Goal: Transaction & Acquisition: Download file/media

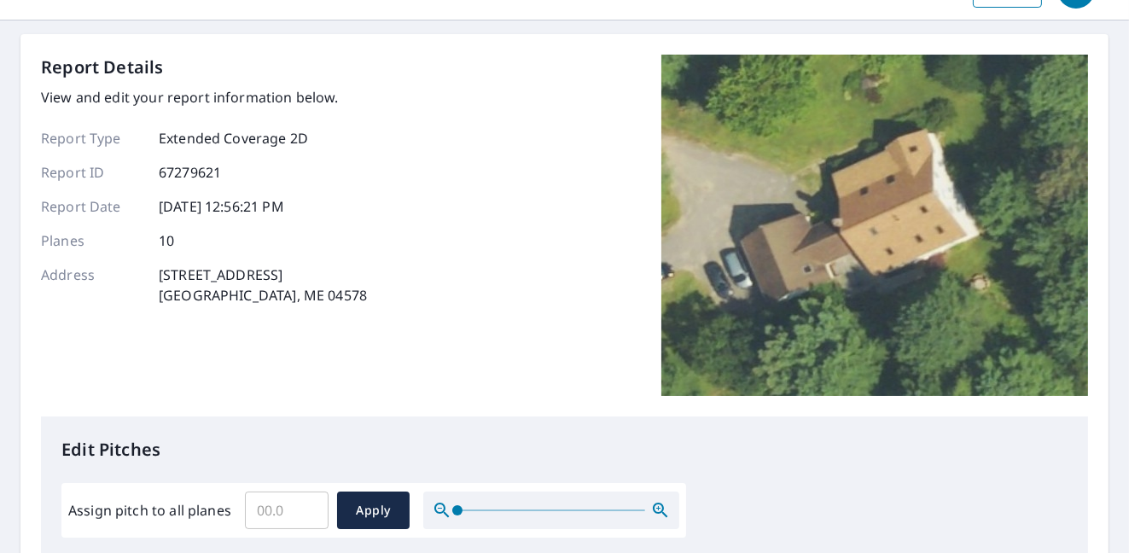
scroll to position [85, 0]
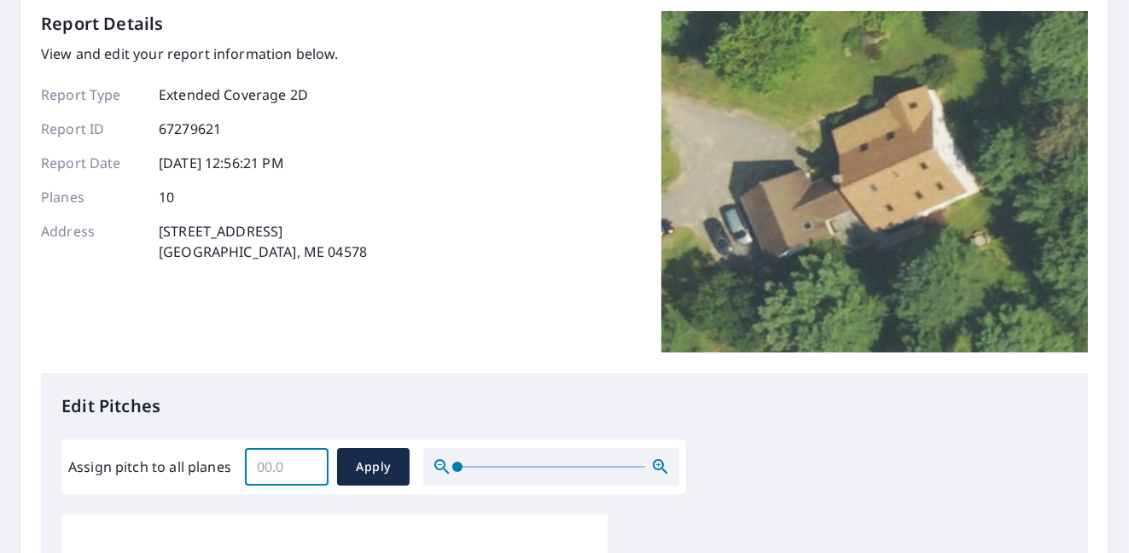
click at [287, 460] on input "Assign pitch to all planes" at bounding box center [287, 467] width 84 height 48
type input "10"
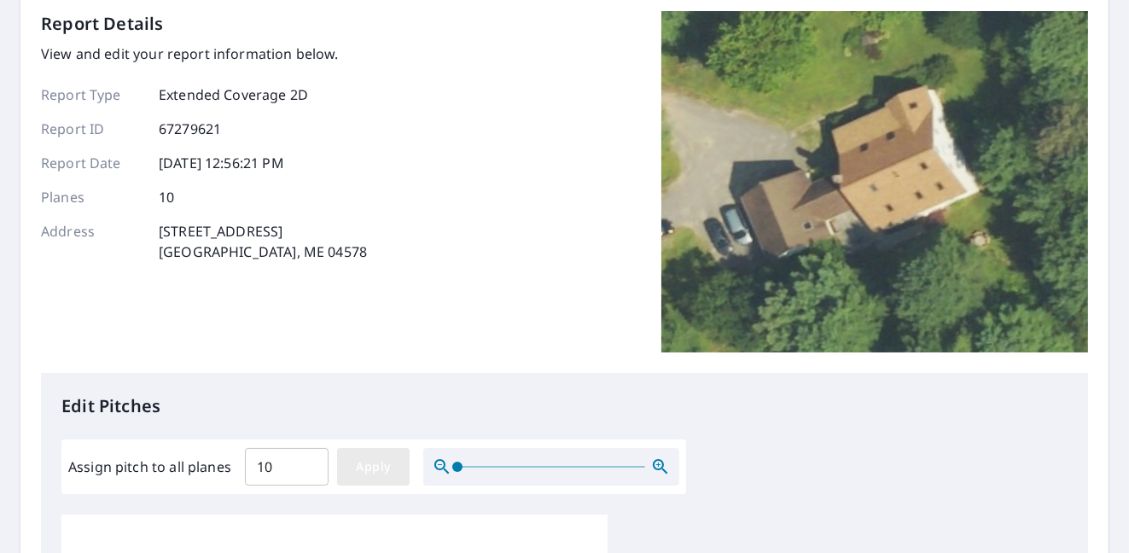
click at [384, 456] on span "Apply" at bounding box center [373, 466] width 45 height 21
type input "10"
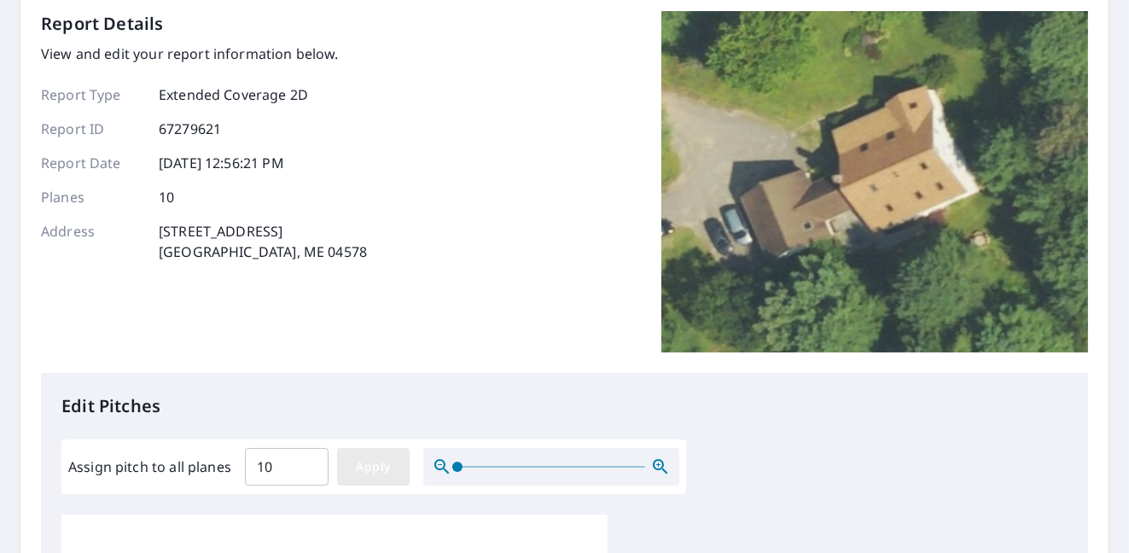
type input "10"
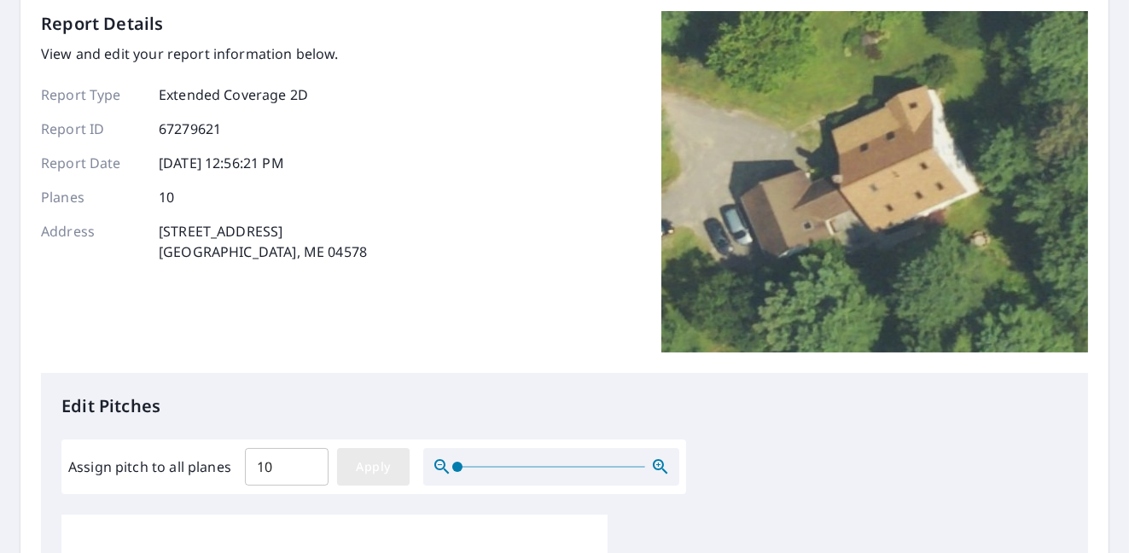
type input "10"
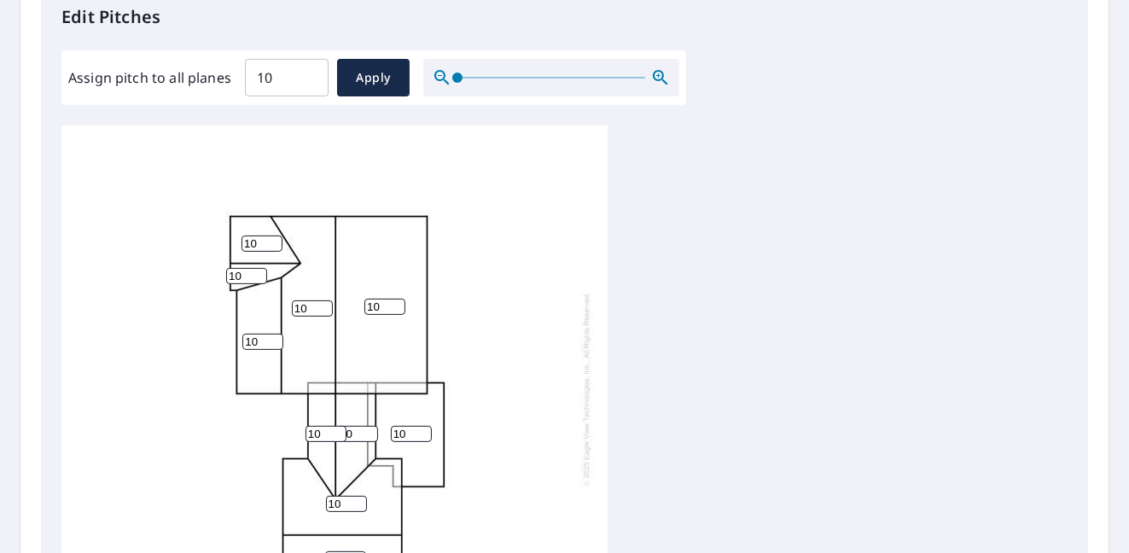
scroll to position [475, 0]
click at [255, 333] on input "10" at bounding box center [262, 341] width 41 height 16
type input "1"
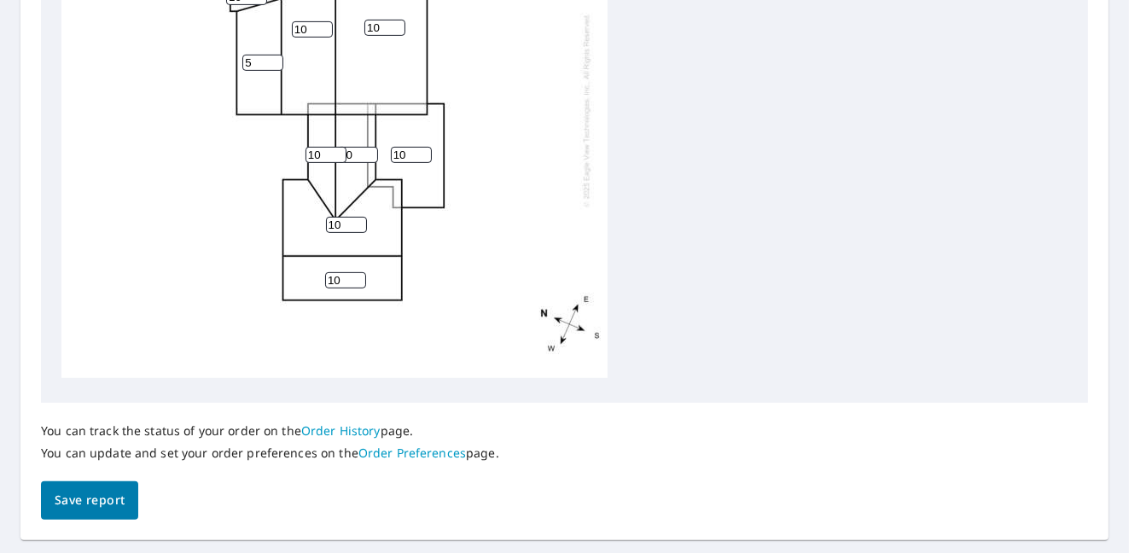
scroll to position [796, 0]
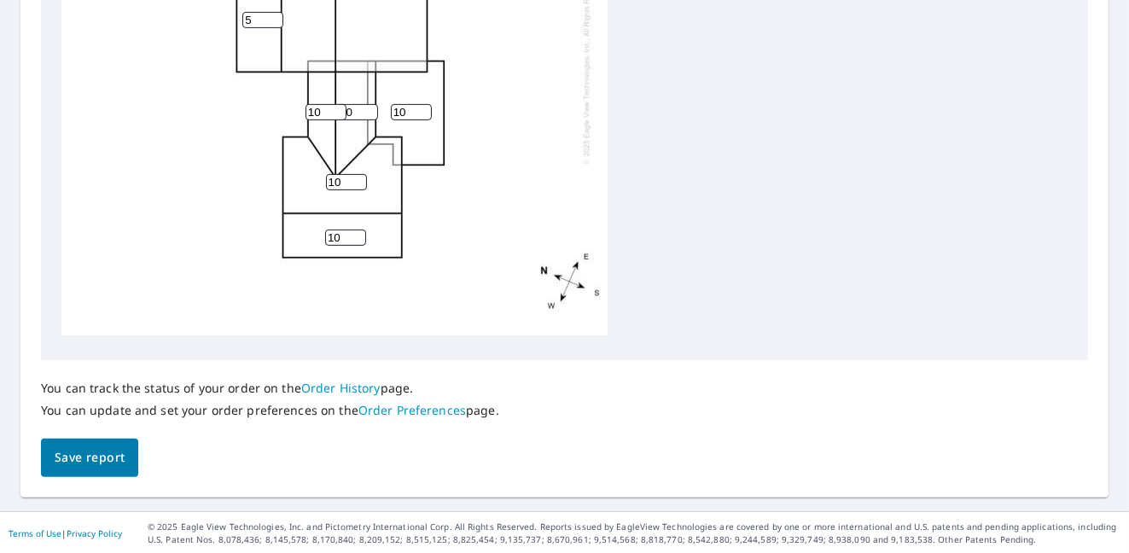
type input "5"
click at [76, 470] on button "Save report" at bounding box center [89, 457] width 97 height 38
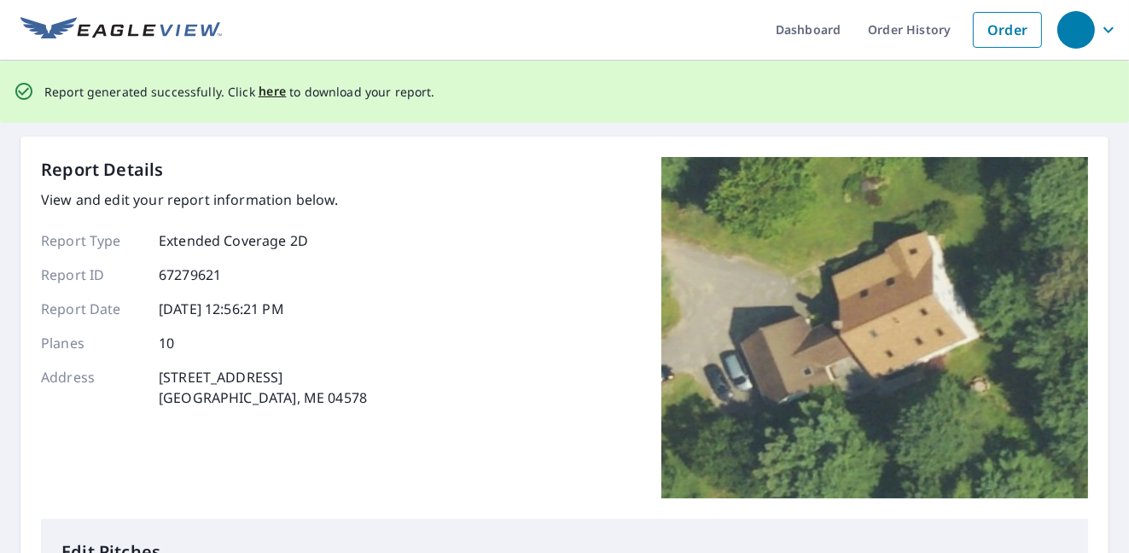
scroll to position [0, 0]
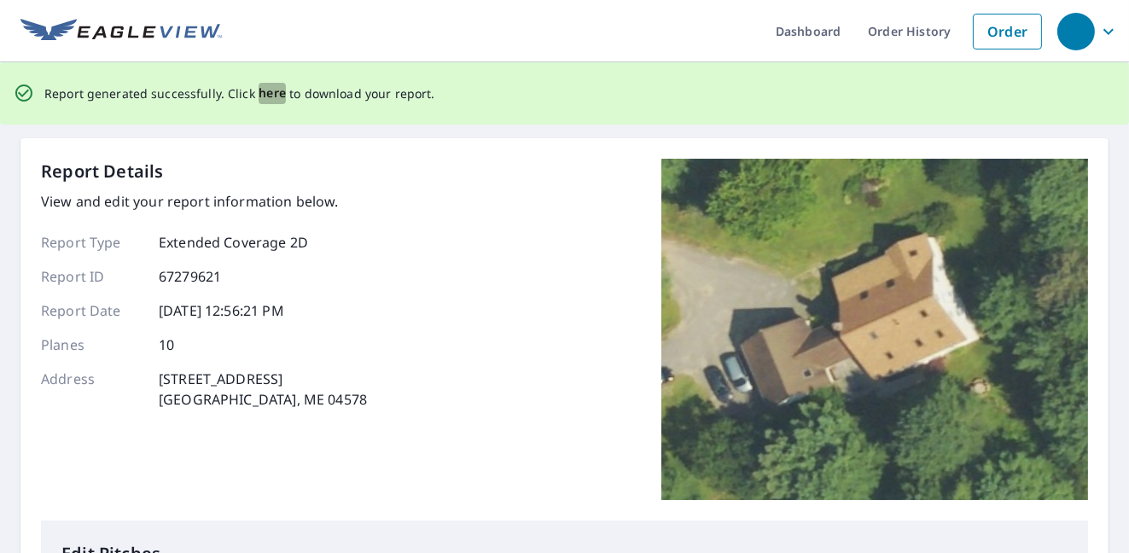
click at [267, 93] on span "here" at bounding box center [272, 93] width 28 height 21
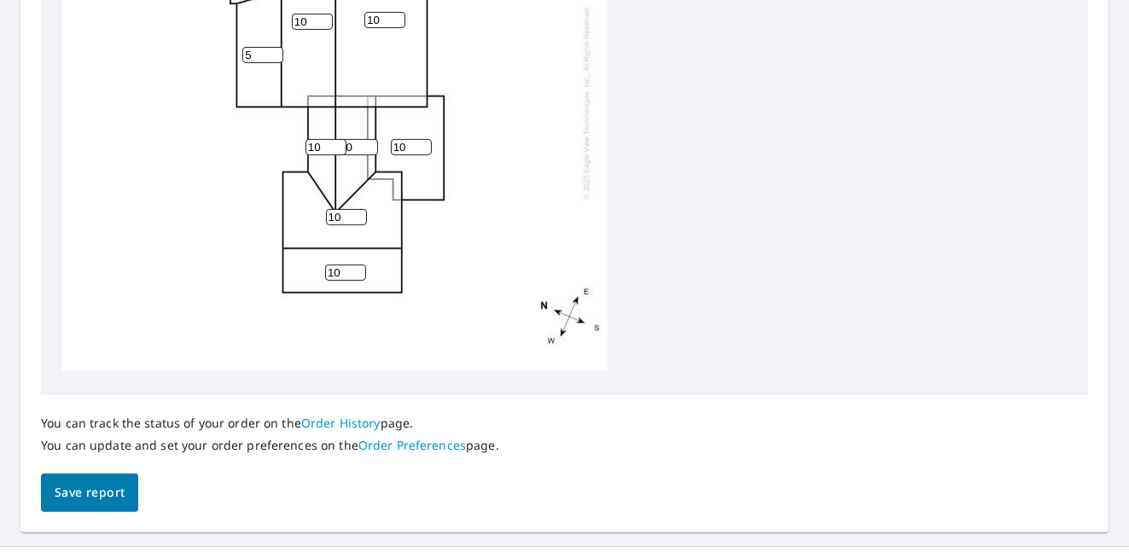
scroll to position [796, 0]
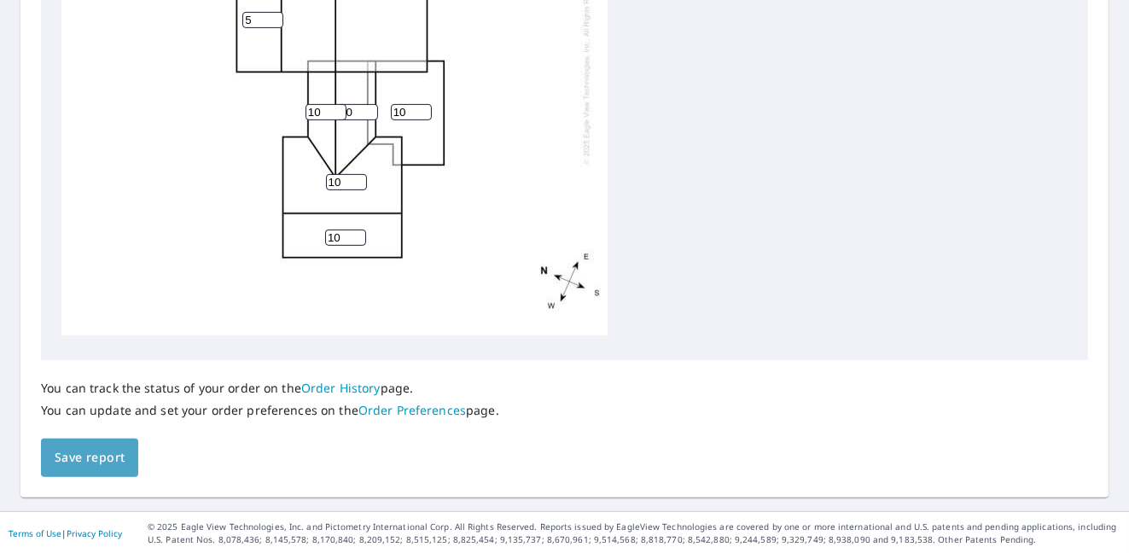
click at [84, 473] on button "Save report" at bounding box center [89, 457] width 97 height 38
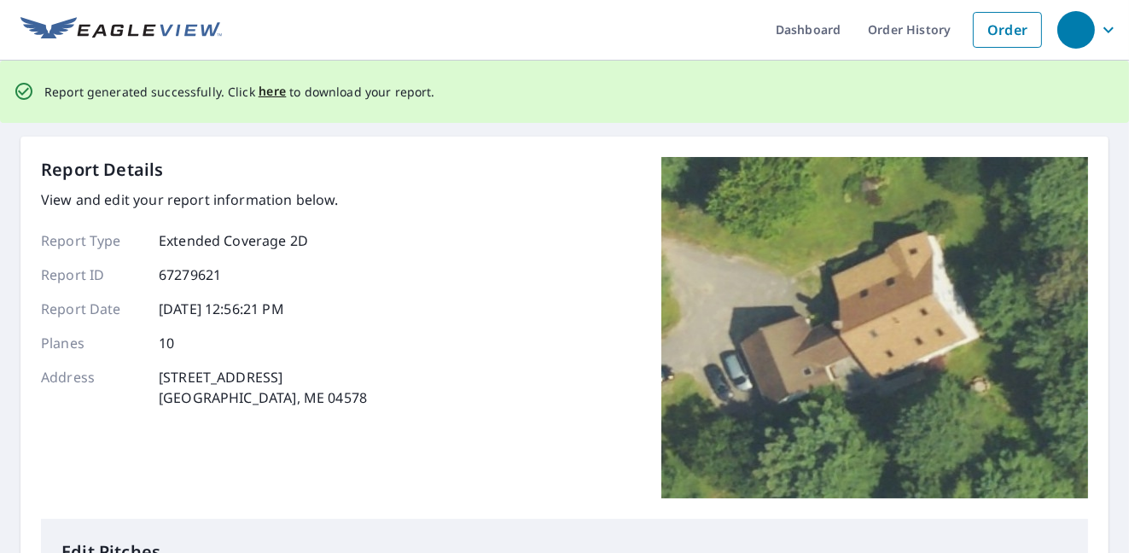
scroll to position [0, 0]
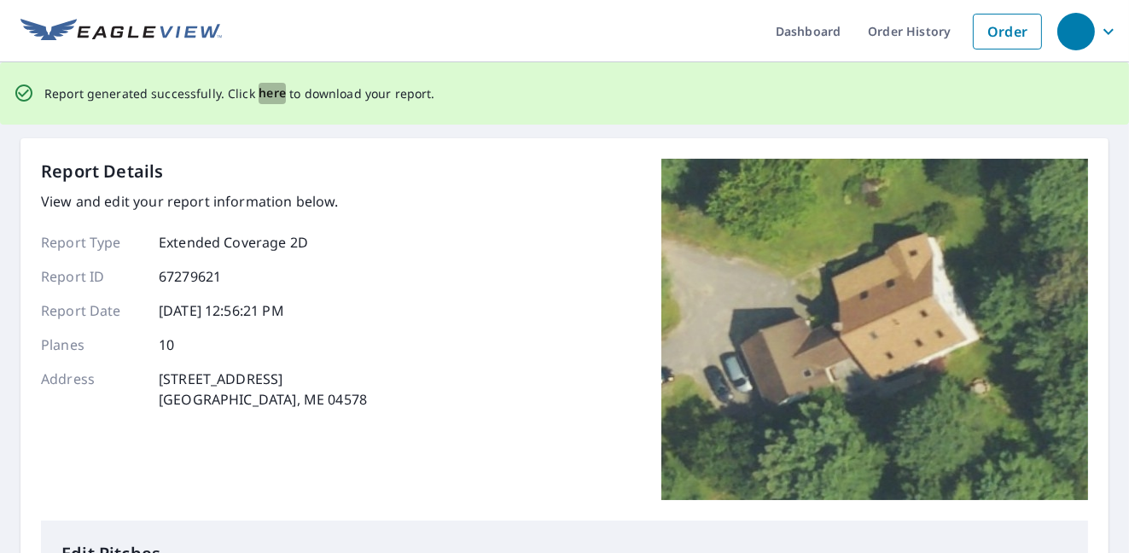
click at [270, 86] on span "here" at bounding box center [272, 93] width 28 height 21
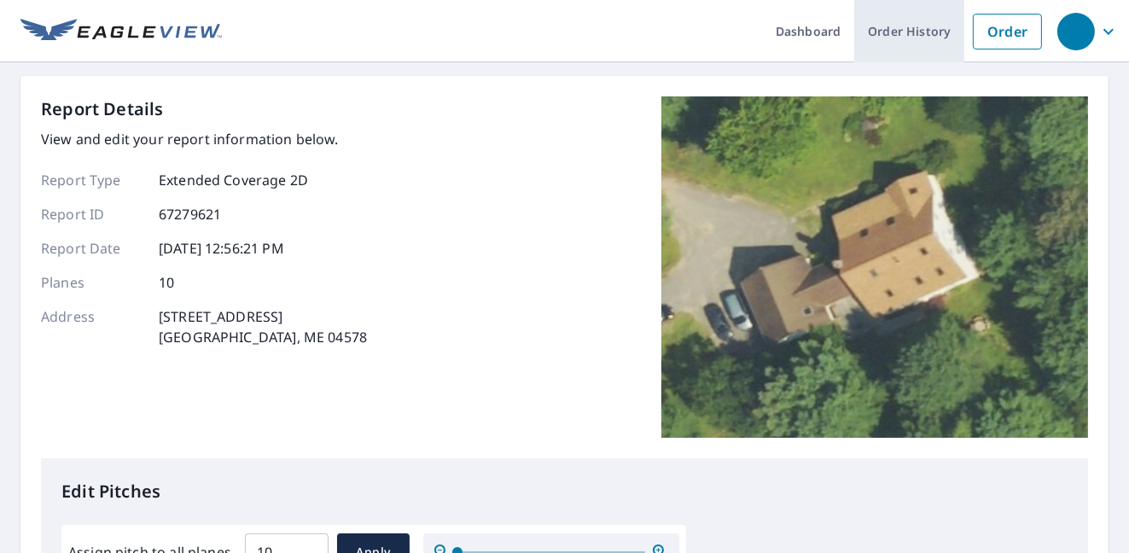
click at [892, 31] on link "Order History" at bounding box center [909, 31] width 110 height 62
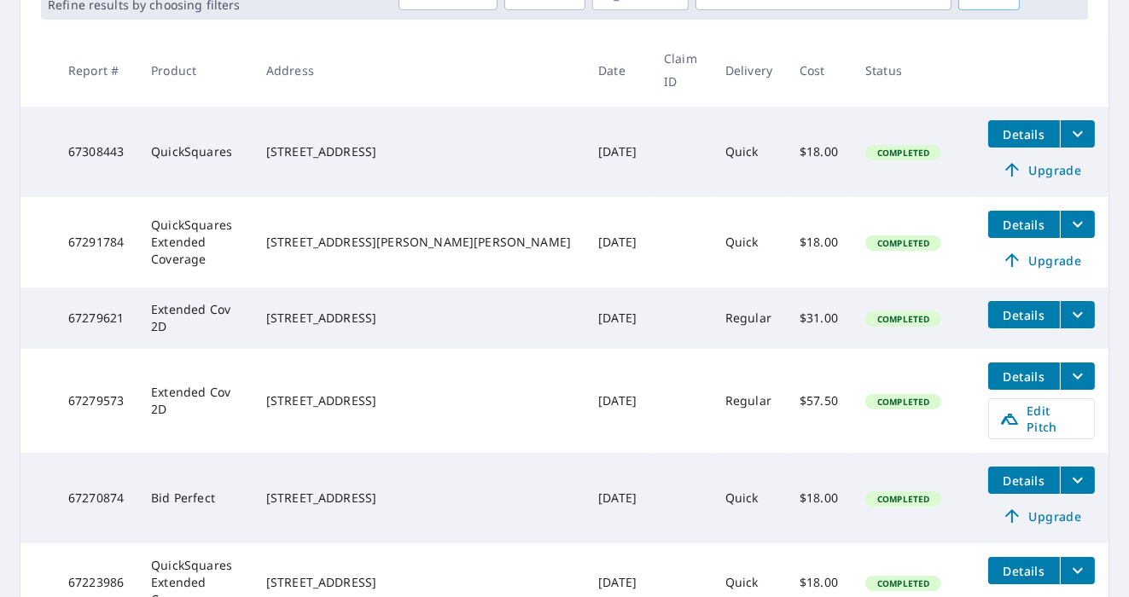
scroll to position [314, 0]
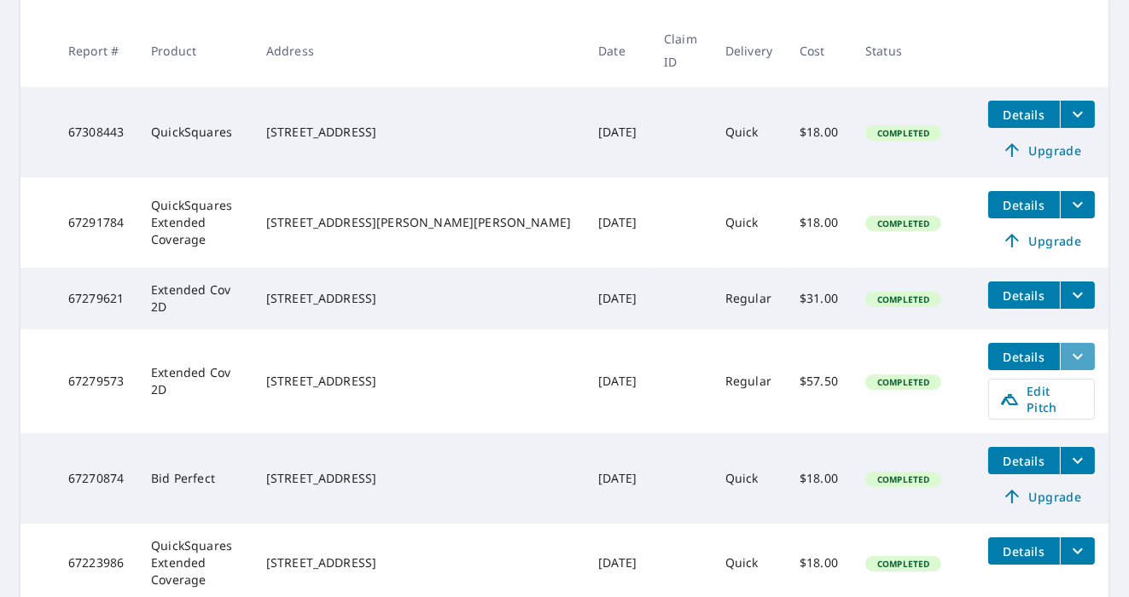
click at [1072, 346] on icon "filesDropdownBtn-67279573" at bounding box center [1077, 356] width 20 height 20
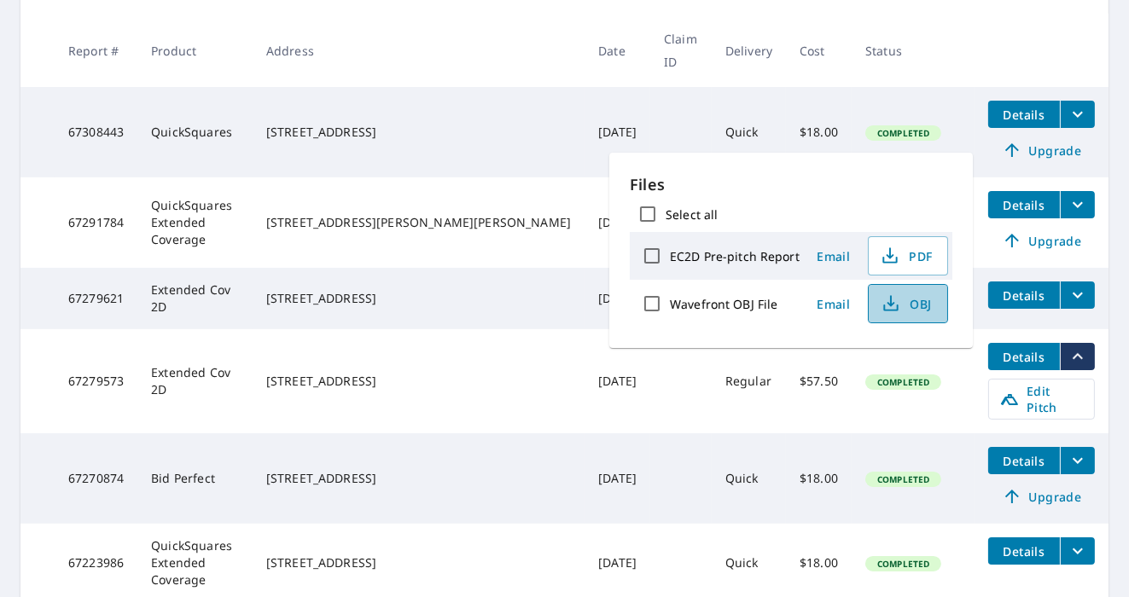
click at [901, 317] on button "OBJ" at bounding box center [908, 303] width 80 height 39
click at [656, 305] on input "Wavefront OBJ File" at bounding box center [652, 304] width 36 height 36
checkbox input "true"
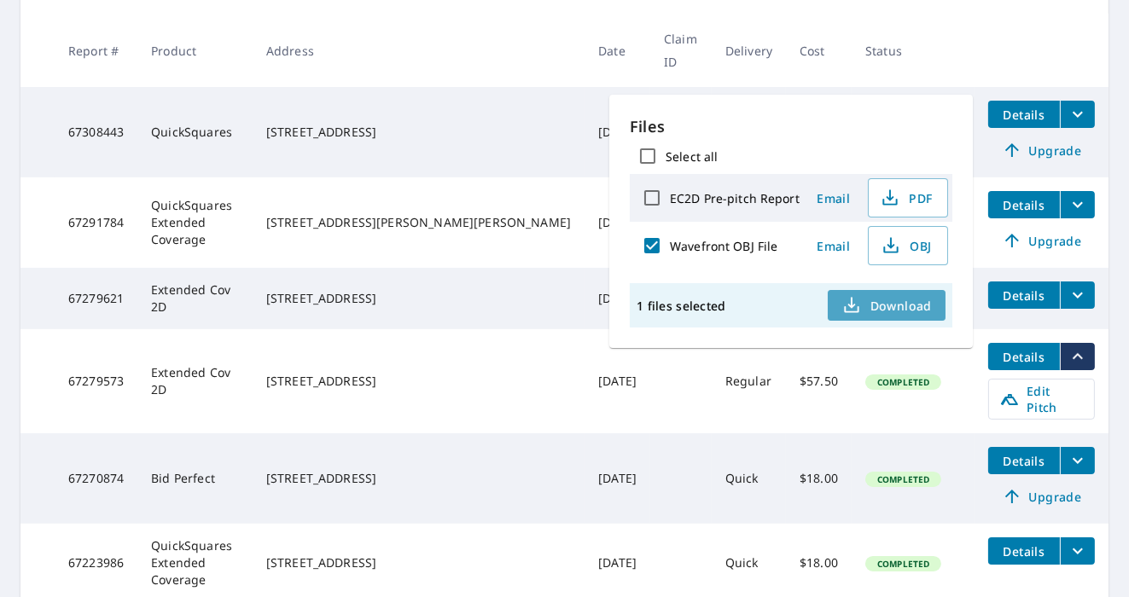
click at [896, 305] on span "Download" at bounding box center [886, 305] width 90 height 20
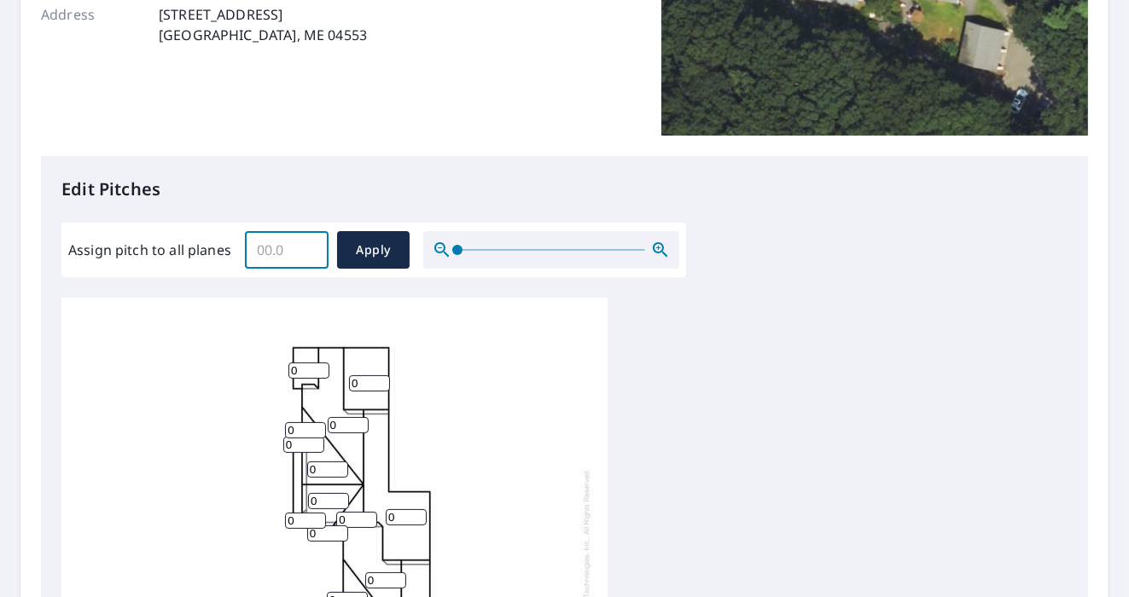
click at [292, 252] on input "Assign pitch to all planes" at bounding box center [287, 250] width 84 height 48
type input "6"
click at [369, 244] on span "Apply" at bounding box center [373, 250] width 45 height 21
type input "6"
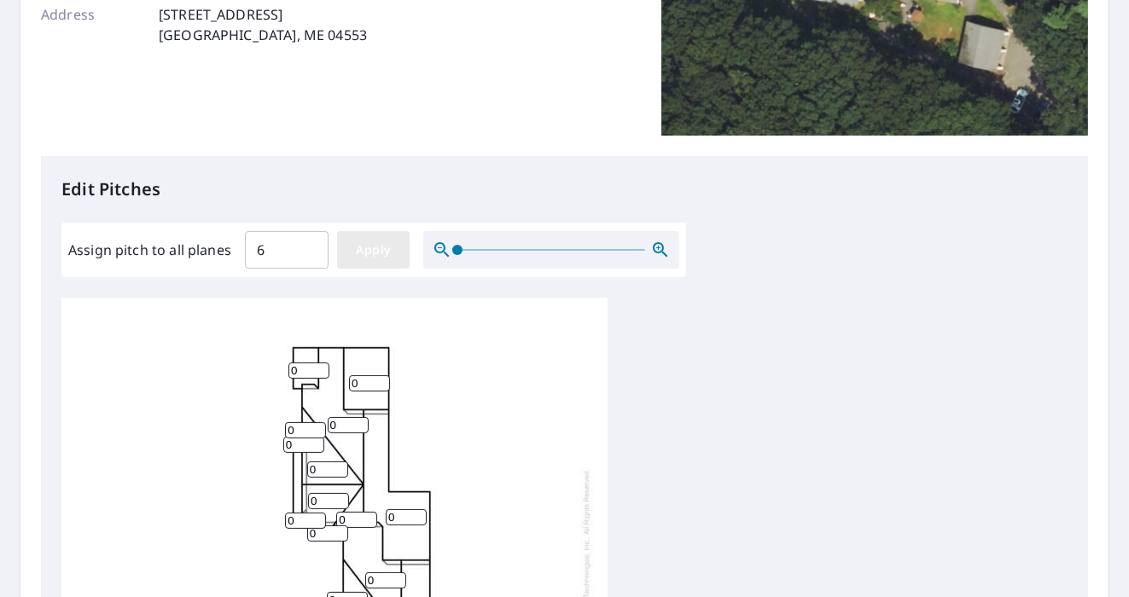
type input "6"
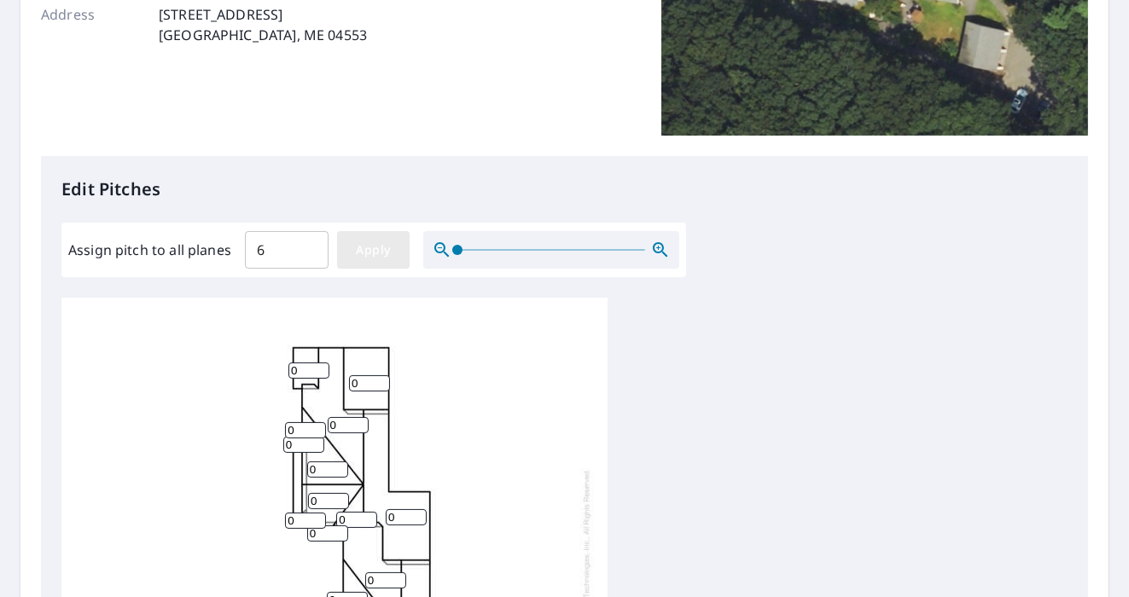
type input "6"
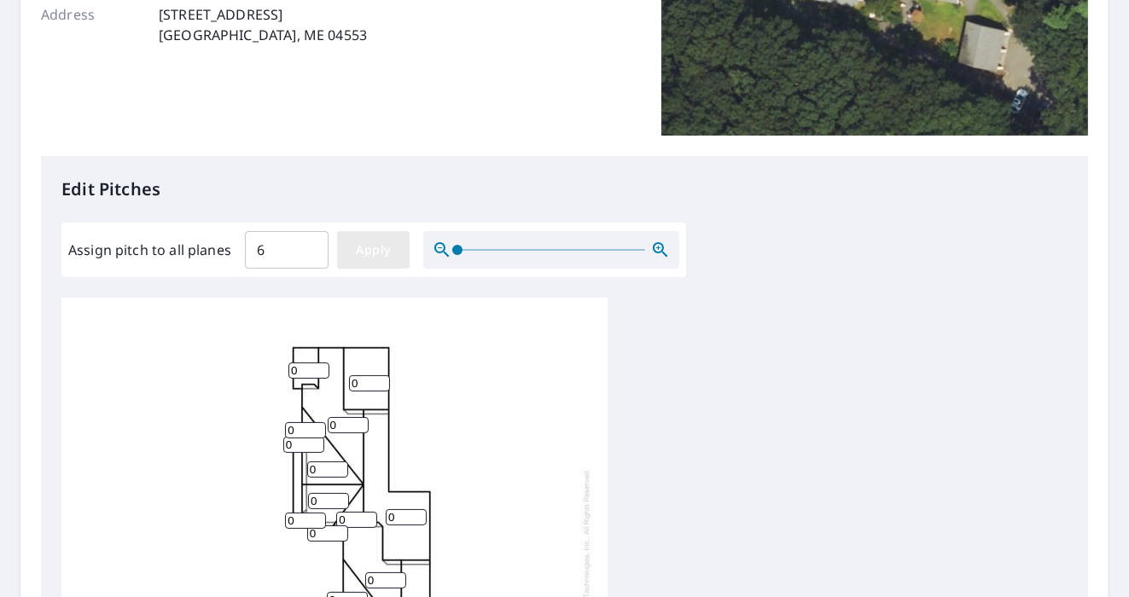
type input "6"
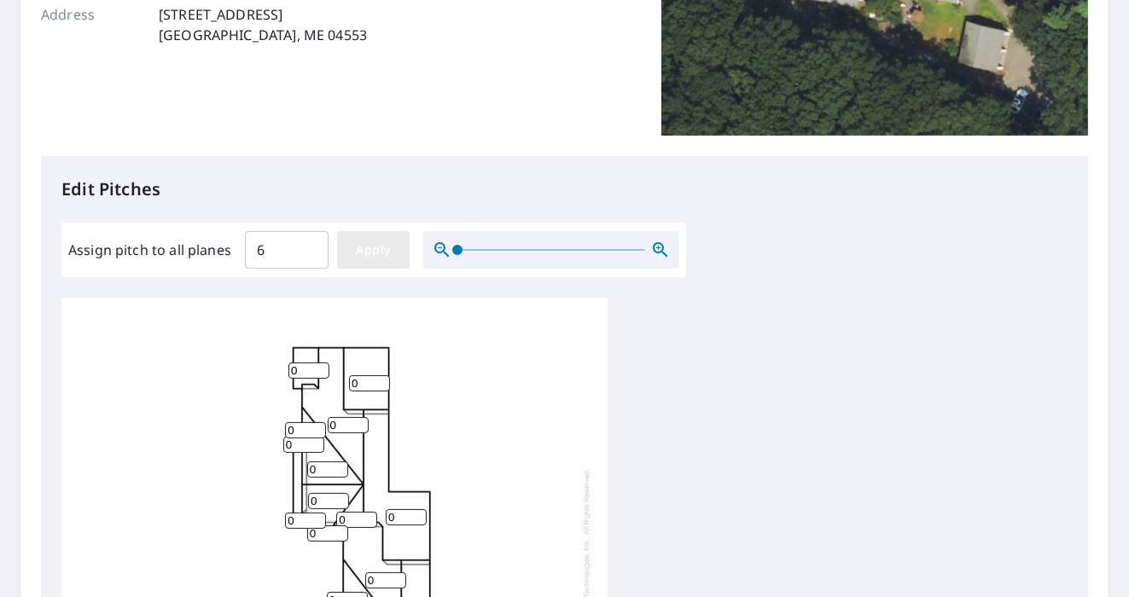
type input "6"
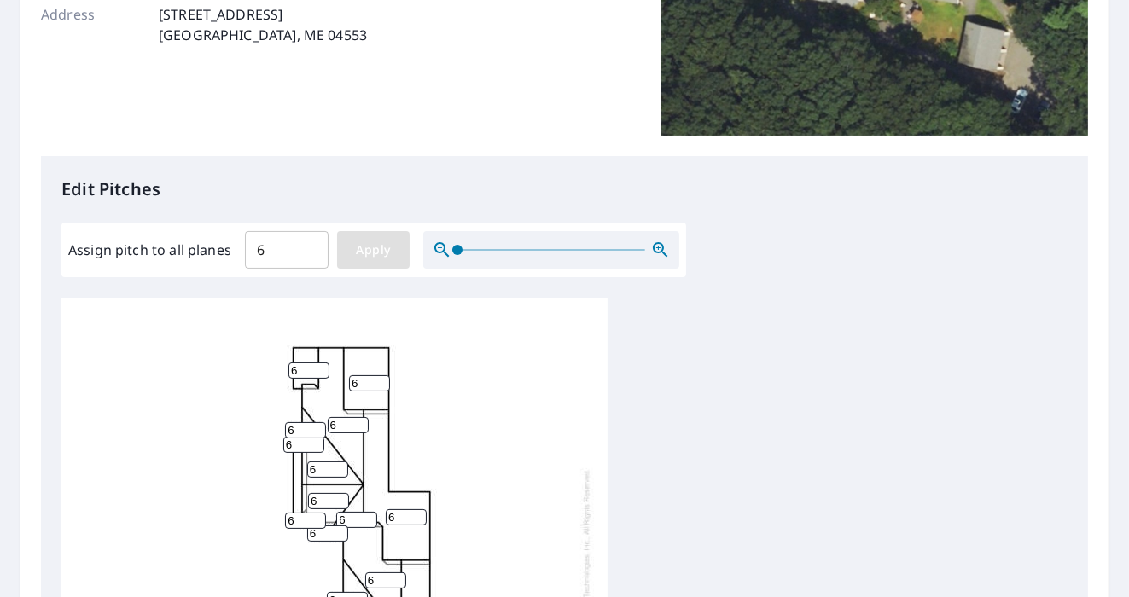
click at [387, 267] on button "Apply" at bounding box center [373, 250] width 73 height 38
click at [363, 247] on span "Apply" at bounding box center [373, 250] width 45 height 21
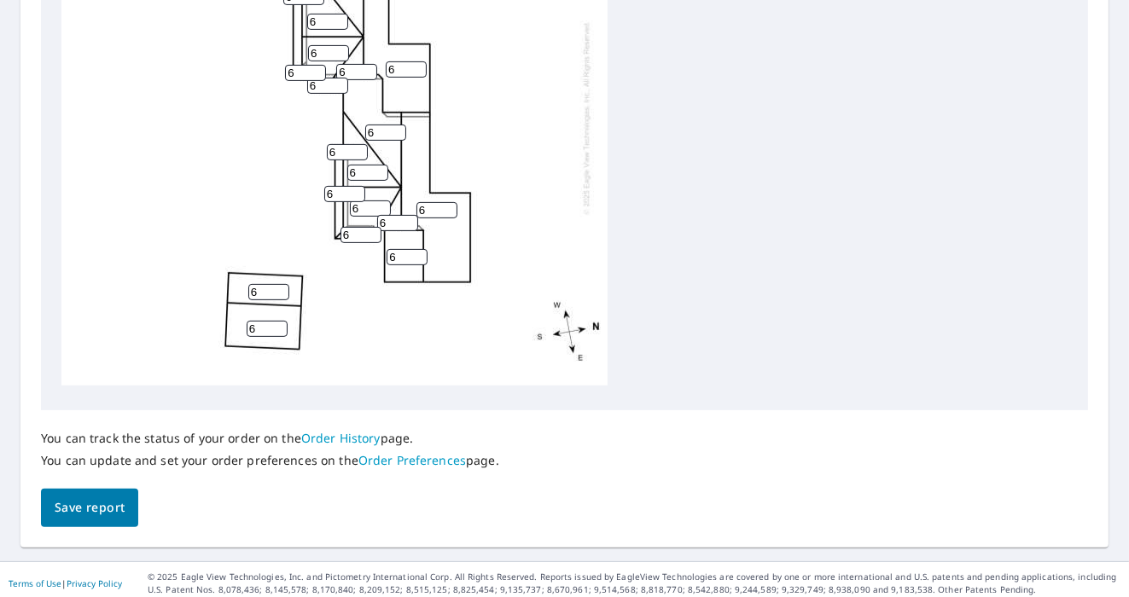
scroll to position [747, 0]
click at [102, 508] on span "Save report" at bounding box center [90, 506] width 70 height 21
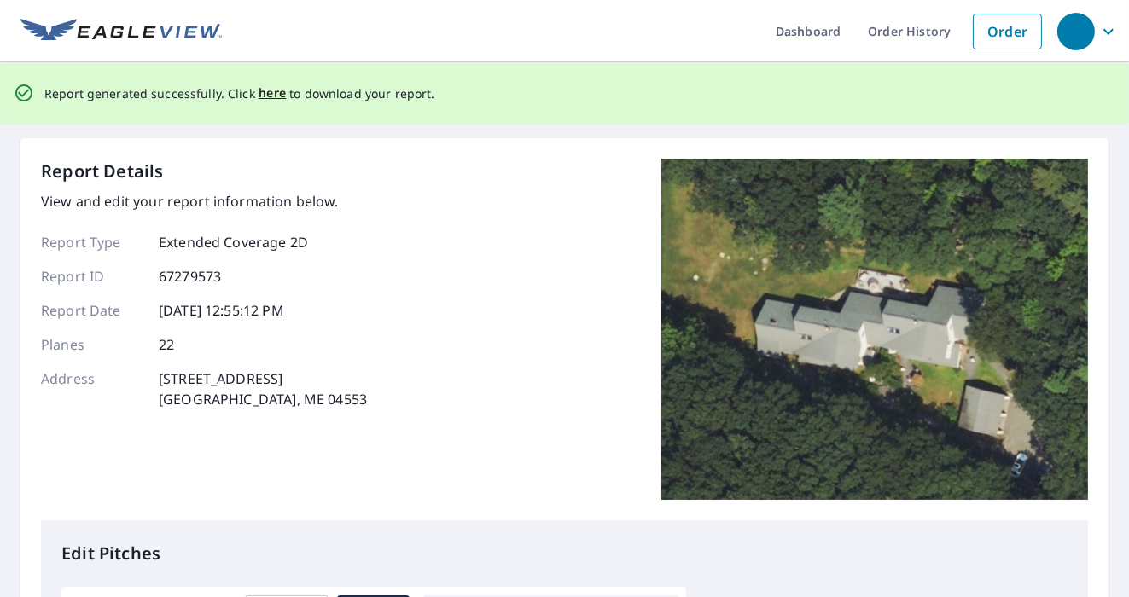
scroll to position [0, 0]
click at [272, 91] on span "here" at bounding box center [272, 93] width 28 height 21
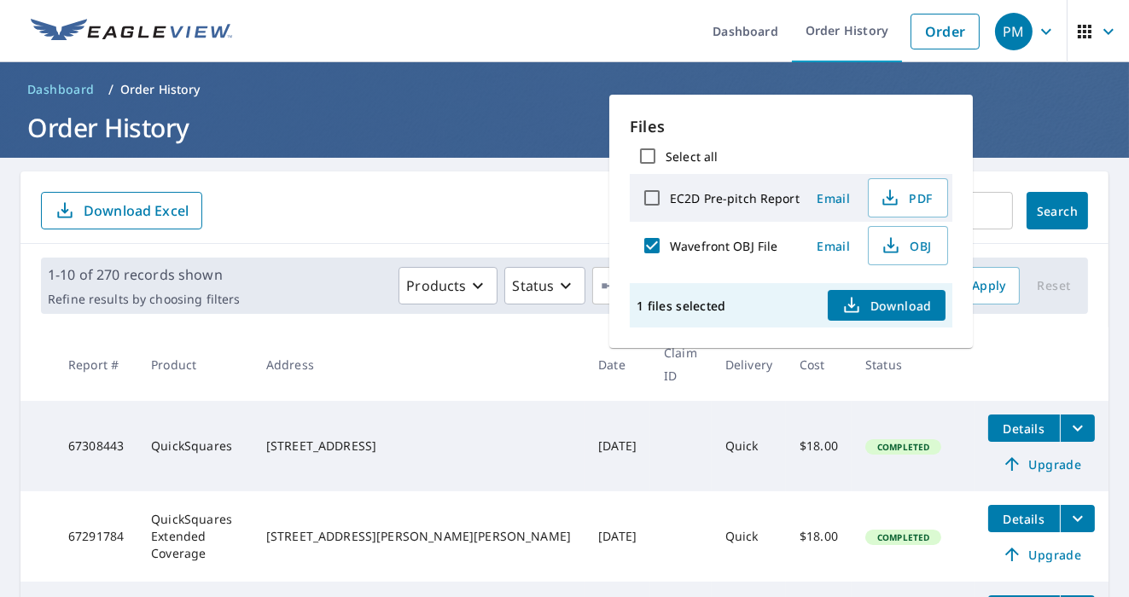
scroll to position [314, 0]
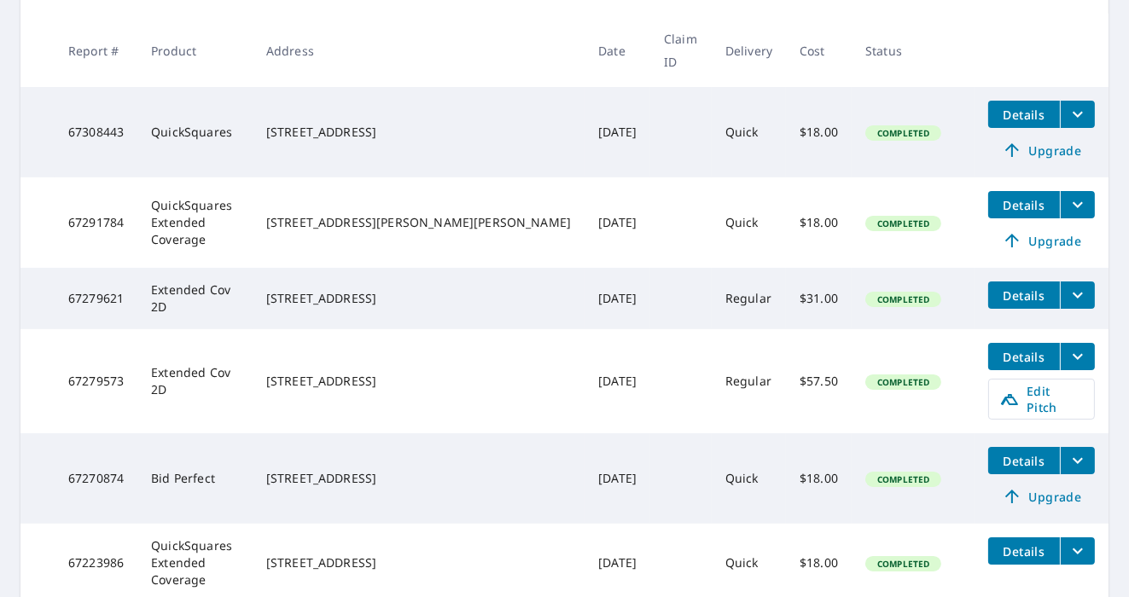
scroll to position [0, 0]
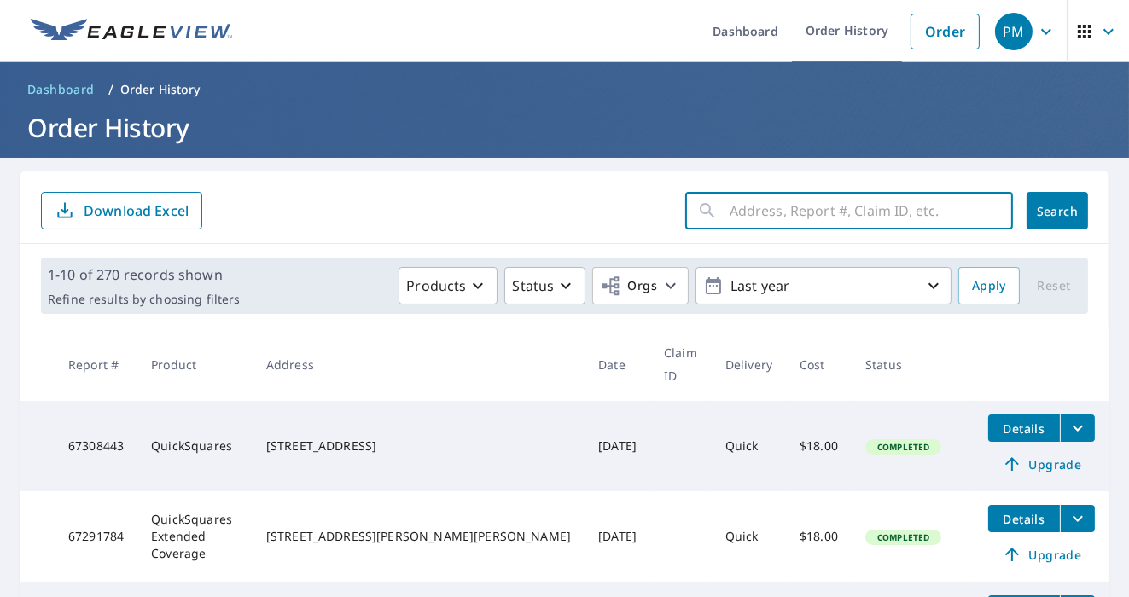
click at [807, 218] on input "text" at bounding box center [870, 211] width 283 height 48
type input "western"
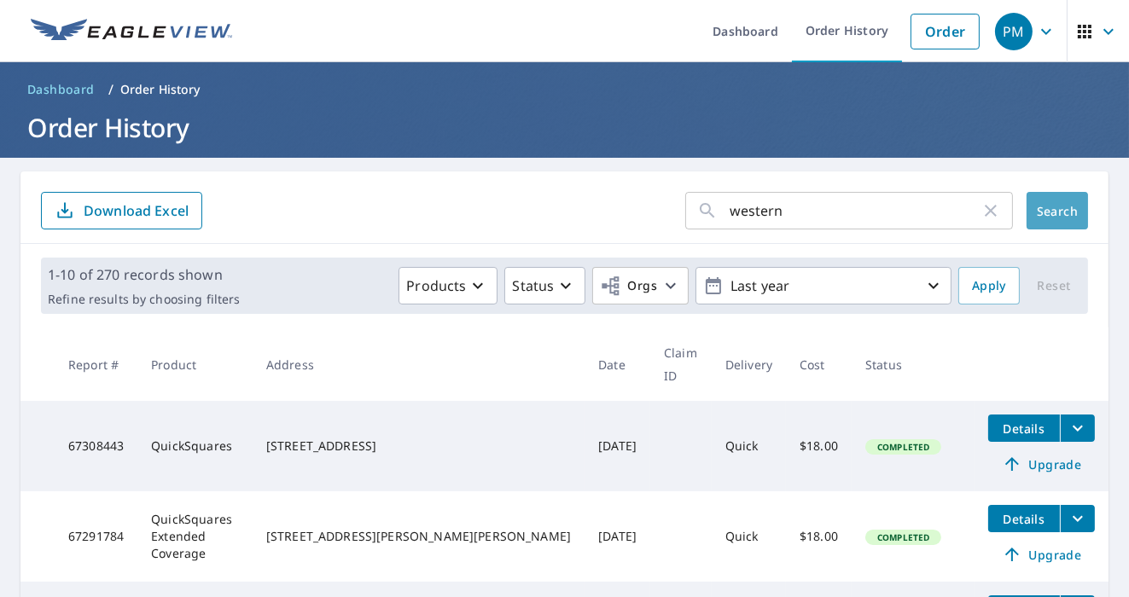
click at [1046, 218] on span "Search" at bounding box center [1057, 211] width 34 height 16
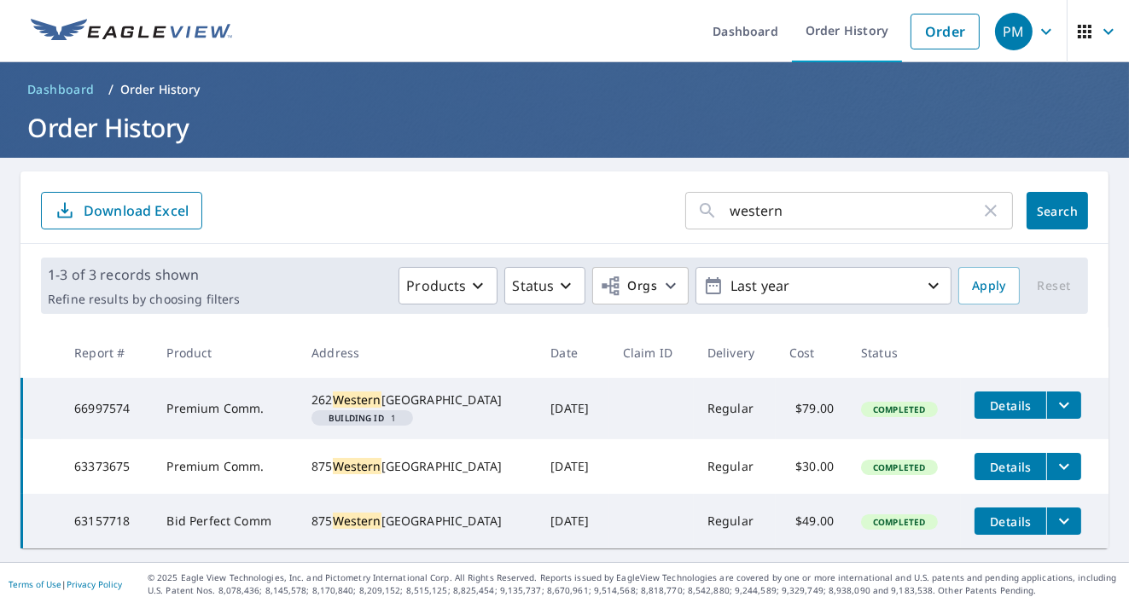
scroll to position [39, 0]
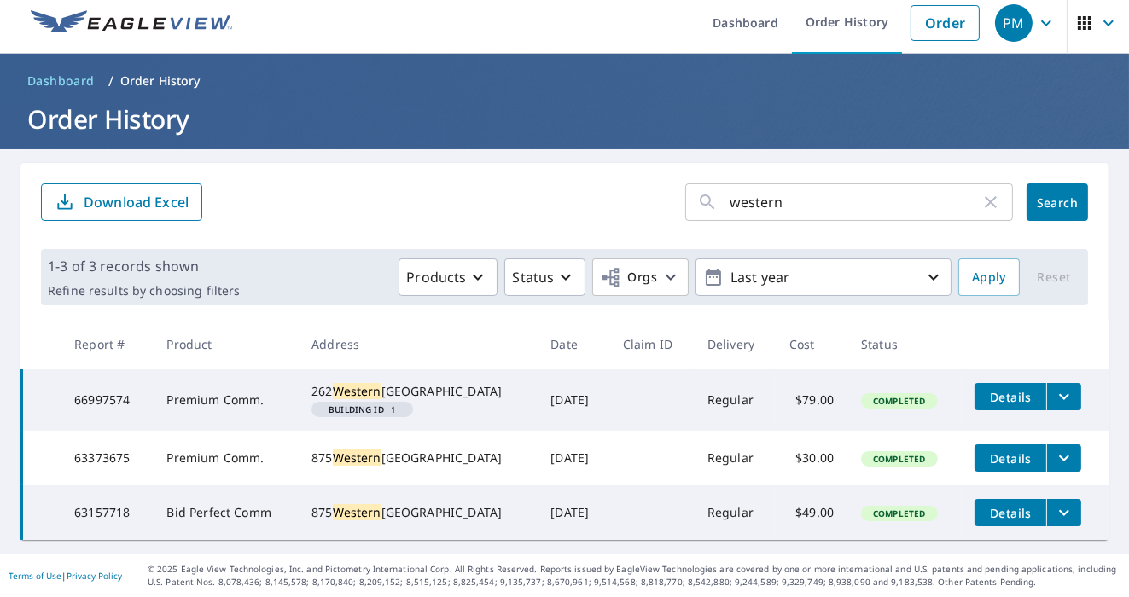
click at [1059, 456] on icon "filesDropdownBtn-63373675" at bounding box center [1064, 459] width 10 height 6
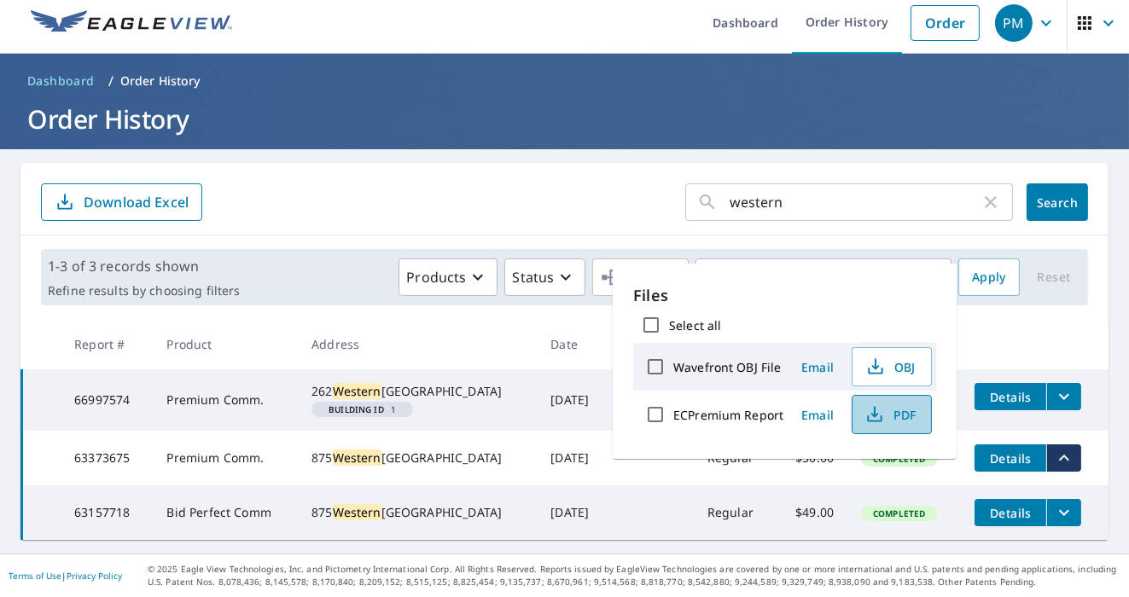
click at [905, 417] on span "PDF" at bounding box center [889, 414] width 55 height 20
